Goal: Transaction & Acquisition: Book appointment/travel/reservation

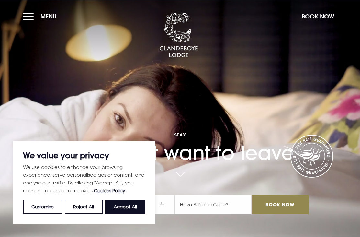
click at [131, 207] on button "Accept All" at bounding box center [125, 206] width 40 height 14
checkbox input "true"
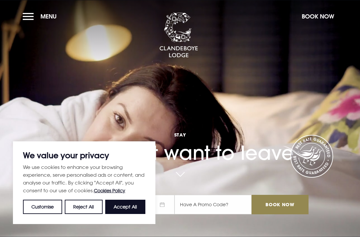
checkbox input "true"
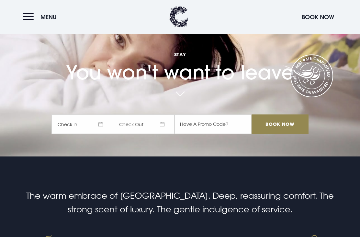
click at [95, 134] on span "Check In" at bounding box center [81, 124] width 61 height 19
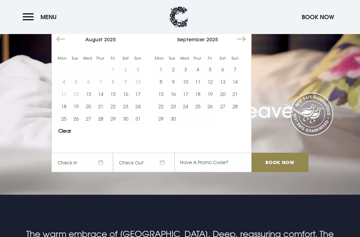
scroll to position [41, 0]
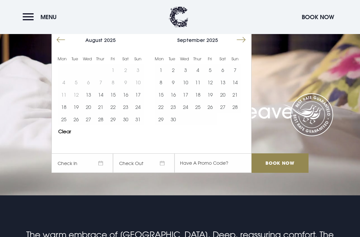
click at [162, 76] on button "1" at bounding box center [161, 70] width 12 height 12
click at [174, 76] on button "2" at bounding box center [173, 70] width 12 height 12
